Goal: Transaction & Acquisition: Purchase product/service

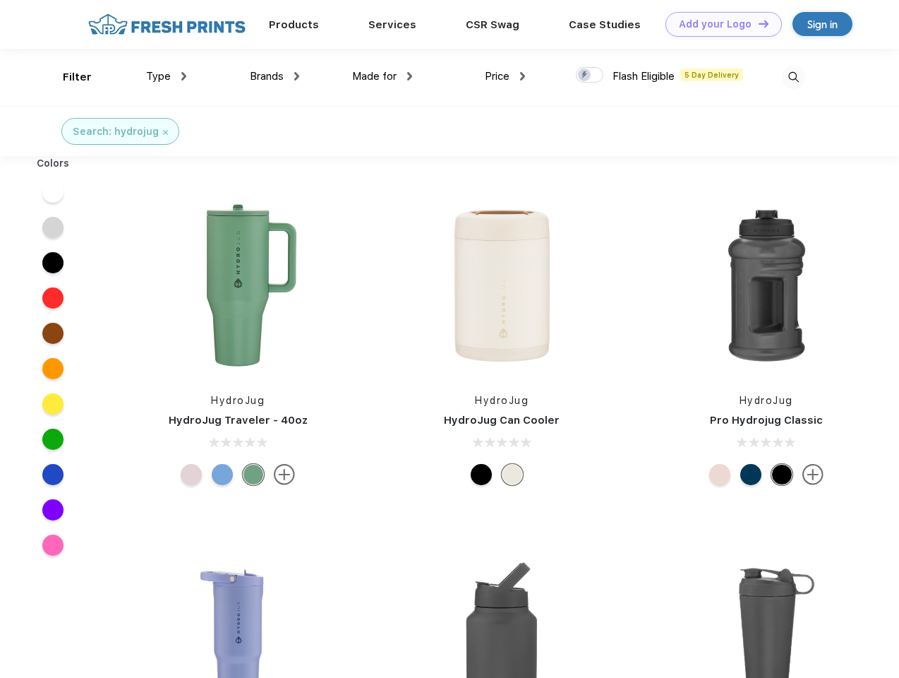
scroll to position [1, 0]
click at [718, 24] on link "Add your Logo Design Tool" at bounding box center [724, 24] width 116 height 25
click at [0, 0] on div "Design Tool" at bounding box center [0, 0] width 0 height 0
click at [757, 23] on link "Add your Logo Design Tool" at bounding box center [724, 24] width 116 height 25
click at [68, 77] on div "Filter" at bounding box center [77, 77] width 29 height 16
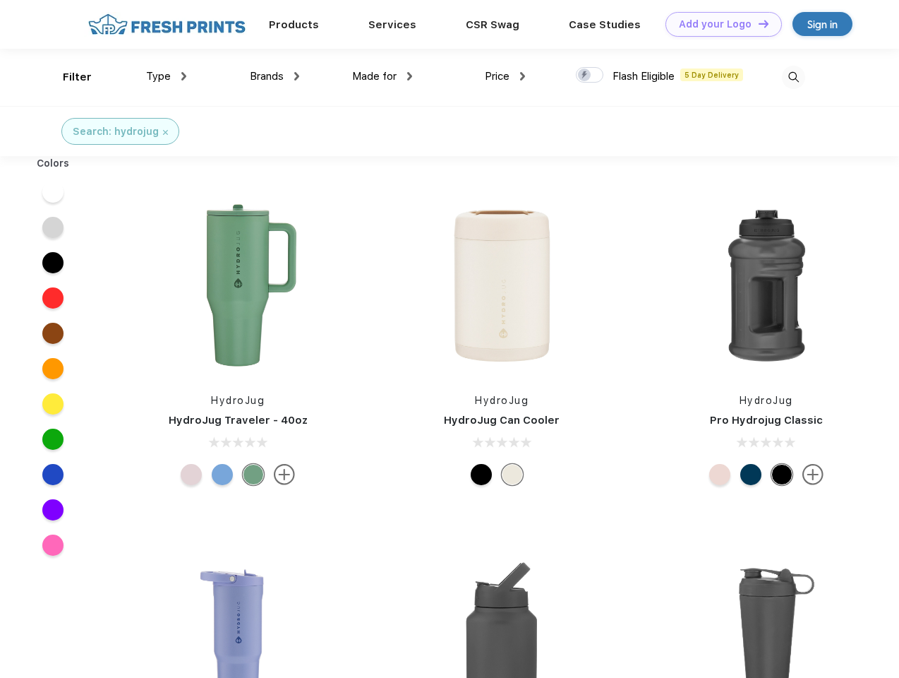
click at [167, 76] on span "Type" at bounding box center [158, 76] width 25 height 13
click at [275, 76] on span "Brands" at bounding box center [267, 76] width 34 height 13
click at [383, 76] on span "Made for" at bounding box center [374, 76] width 44 height 13
click at [505, 76] on span "Price" at bounding box center [497, 76] width 25 height 13
click at [590, 76] on div at bounding box center [590, 75] width 28 height 16
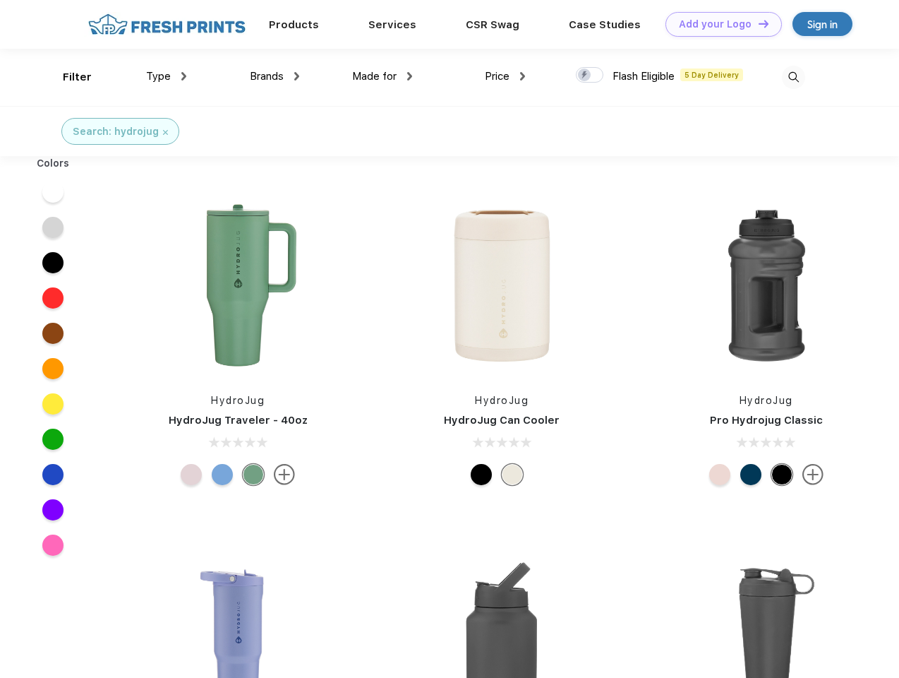
click at [585, 76] on input "checkbox" at bounding box center [580, 70] width 9 height 9
click at [793, 77] on img at bounding box center [793, 77] width 23 height 23
